Goal: Check status: Check status

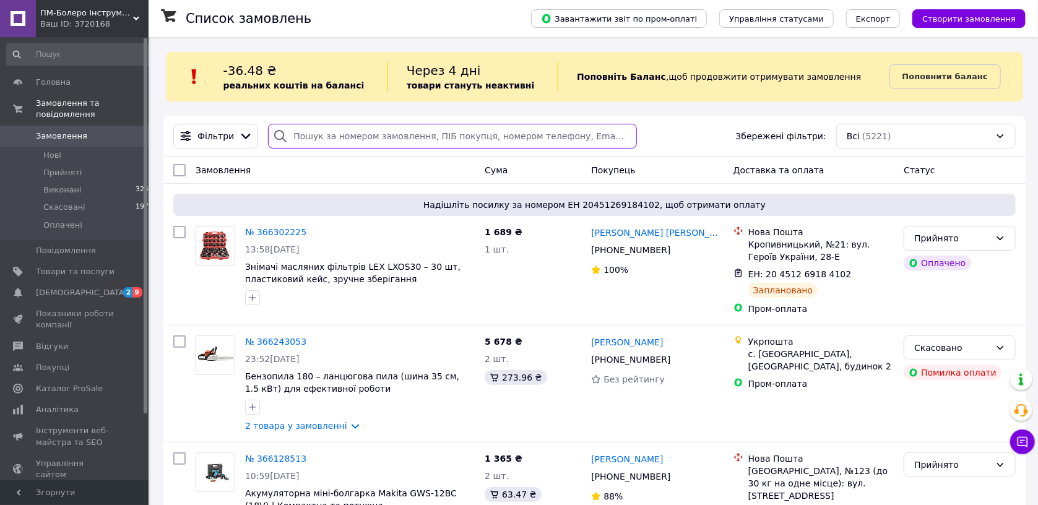
click at [318, 137] on input "search" at bounding box center [452, 136] width 369 height 25
paste input "380682198356"
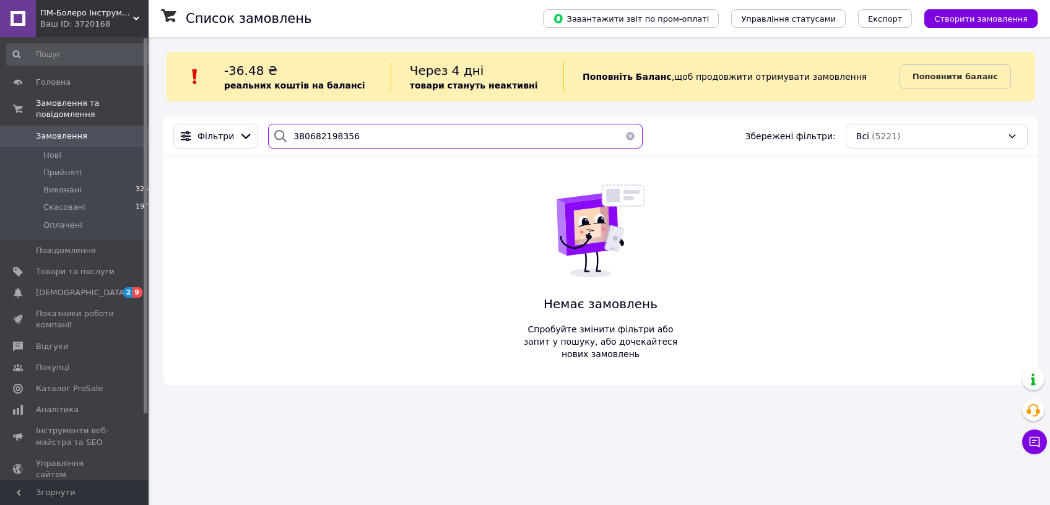
click at [344, 141] on input "380682198356" at bounding box center [455, 136] width 374 height 25
paste input "Жибінкас"
type input "Жибінкас"
